Goal: Find specific page/section: Find specific page/section

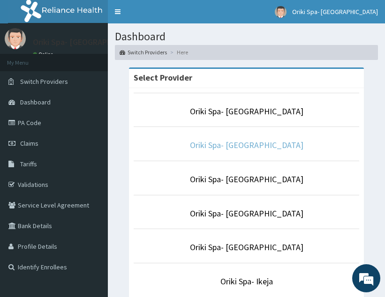
click at [238, 144] on link "Oriki Spa- [GEOGRAPHIC_DATA]" at bounding box center [246, 145] width 113 height 11
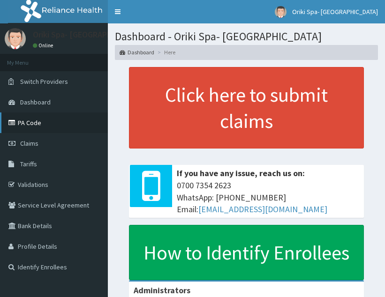
click at [47, 123] on link "PA Code" at bounding box center [54, 122] width 108 height 21
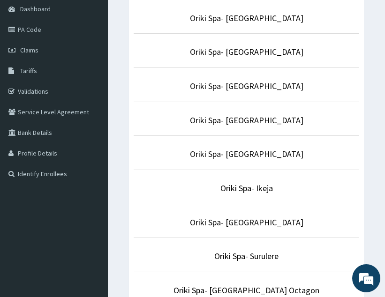
scroll to position [139, 0]
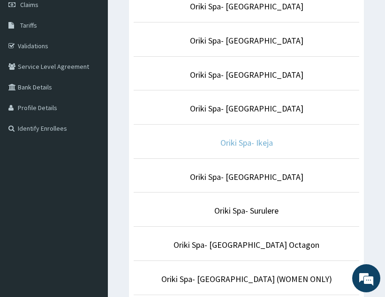
click at [238, 148] on link "Oriki Spa- Ikeja" at bounding box center [246, 142] width 52 height 11
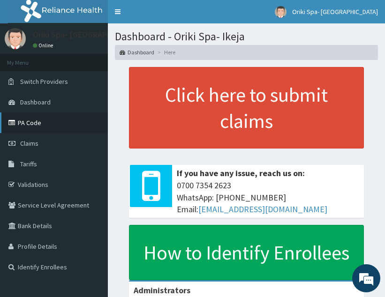
click at [32, 122] on link "PA Code" at bounding box center [54, 122] width 108 height 21
